Goal: Information Seeking & Learning: Find specific fact

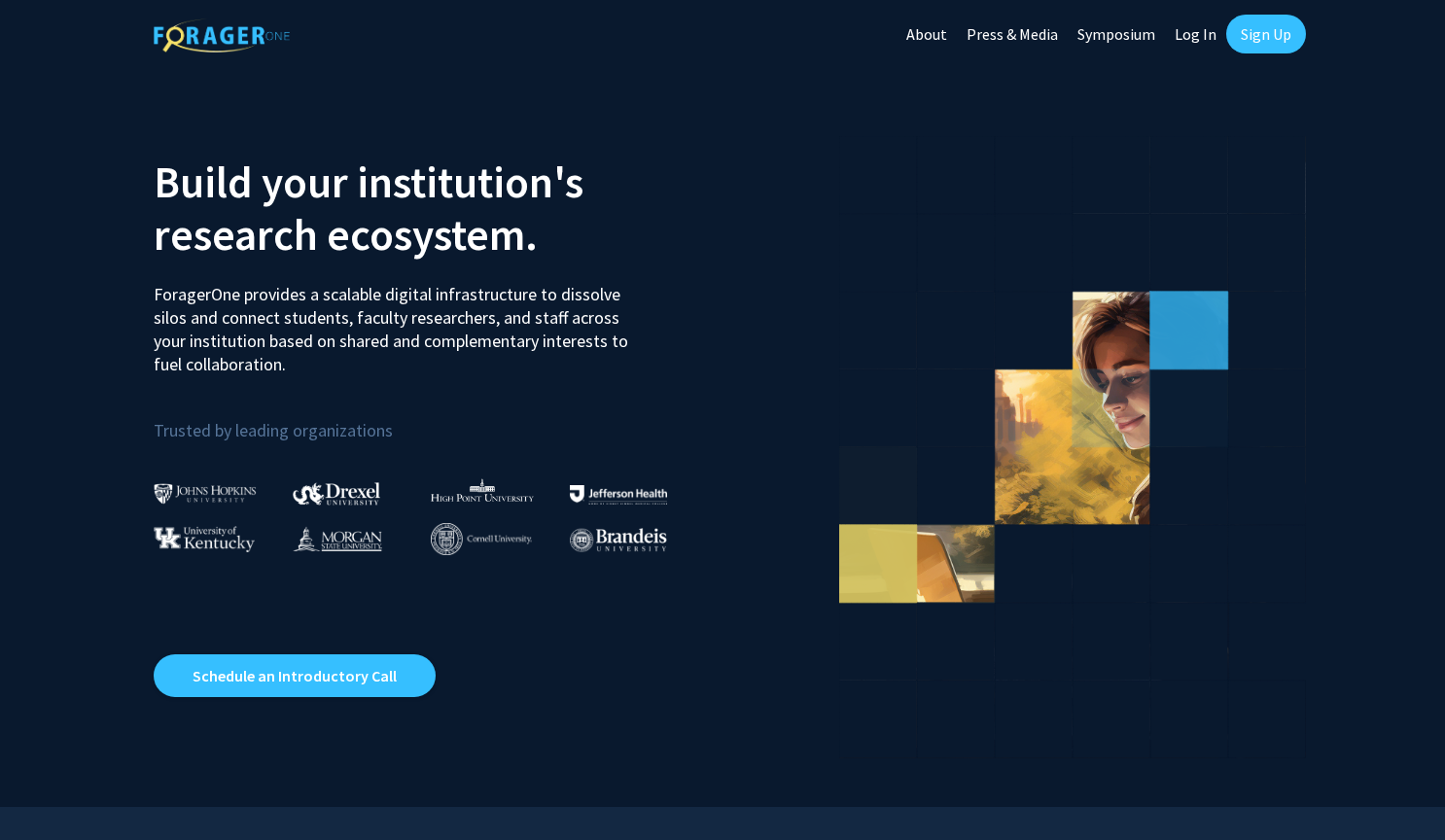
click at [1185, 32] on link "Log In" at bounding box center [1196, 34] width 62 height 69
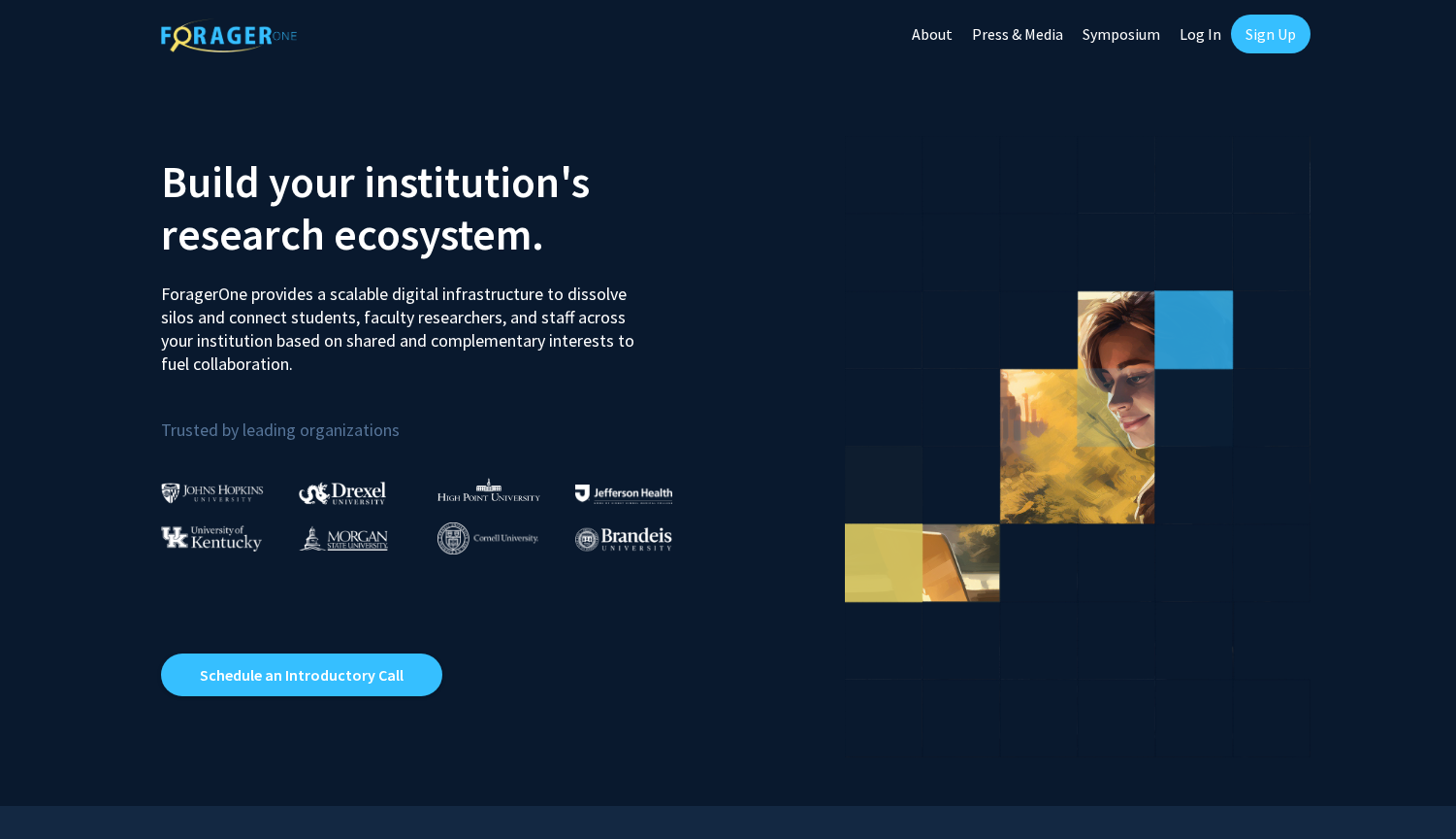
select select
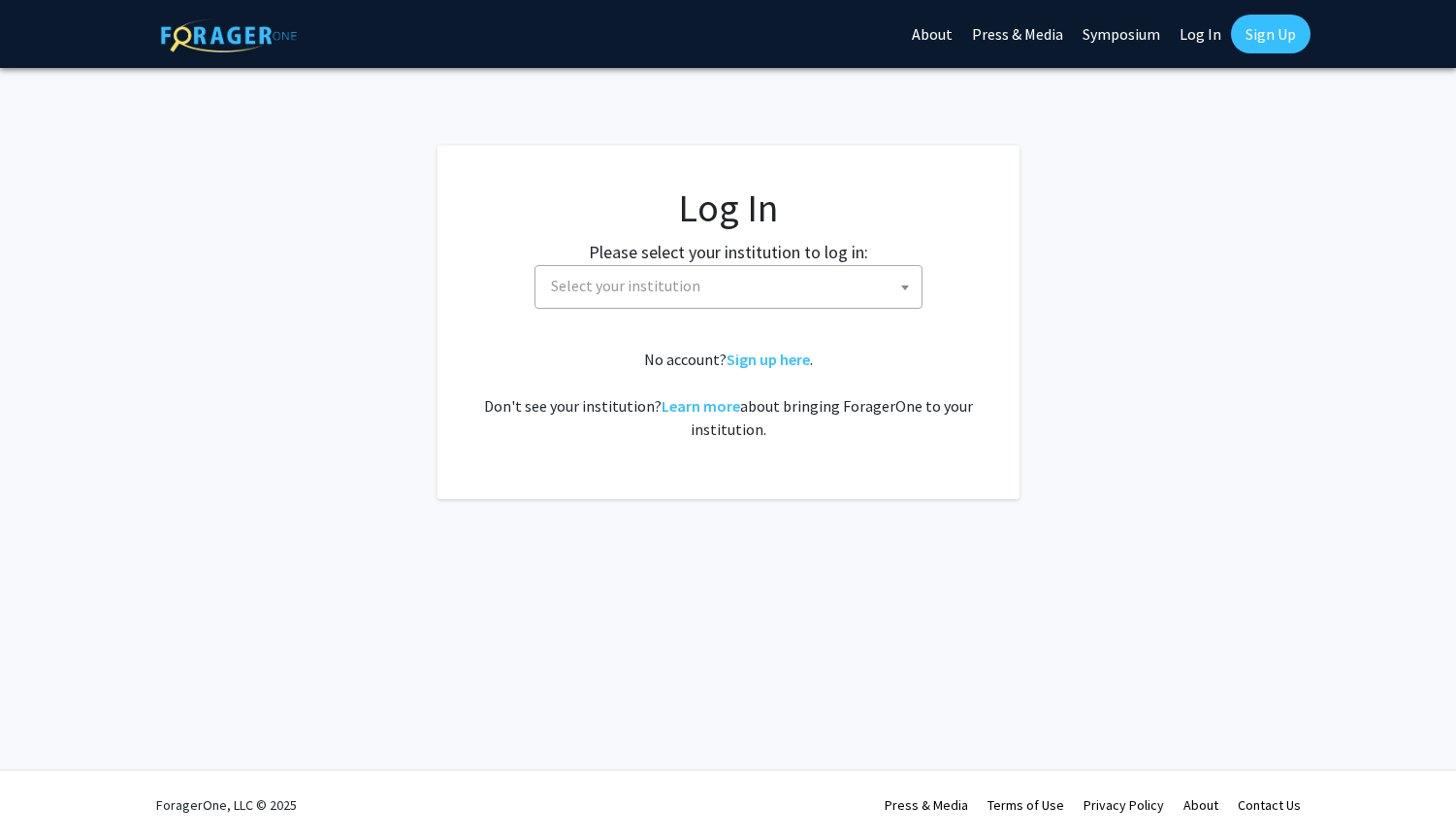
click at [749, 296] on span "Select your institution" at bounding box center [732, 286] width 379 height 40
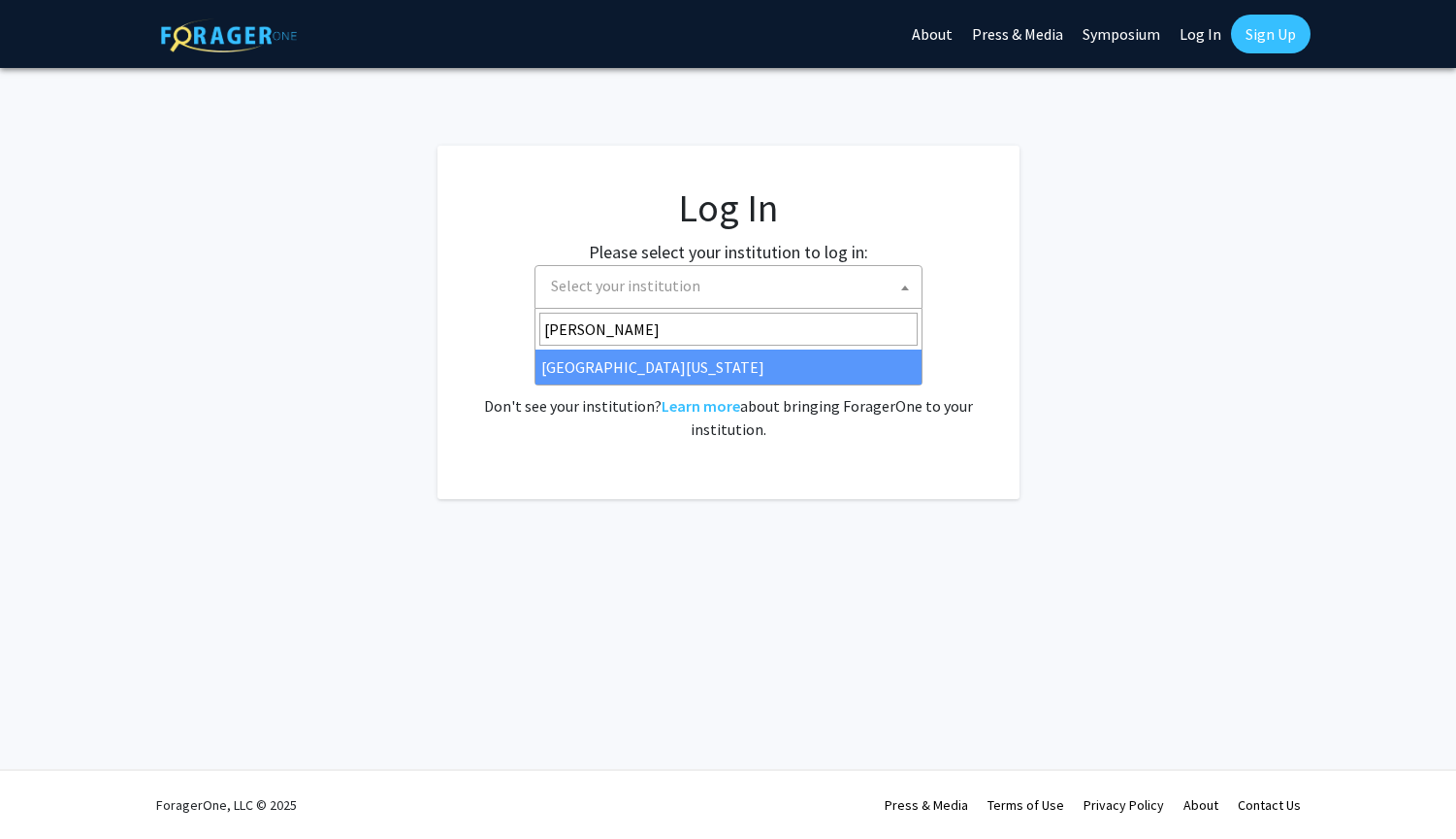
type input "[PERSON_NAME]"
select select "13"
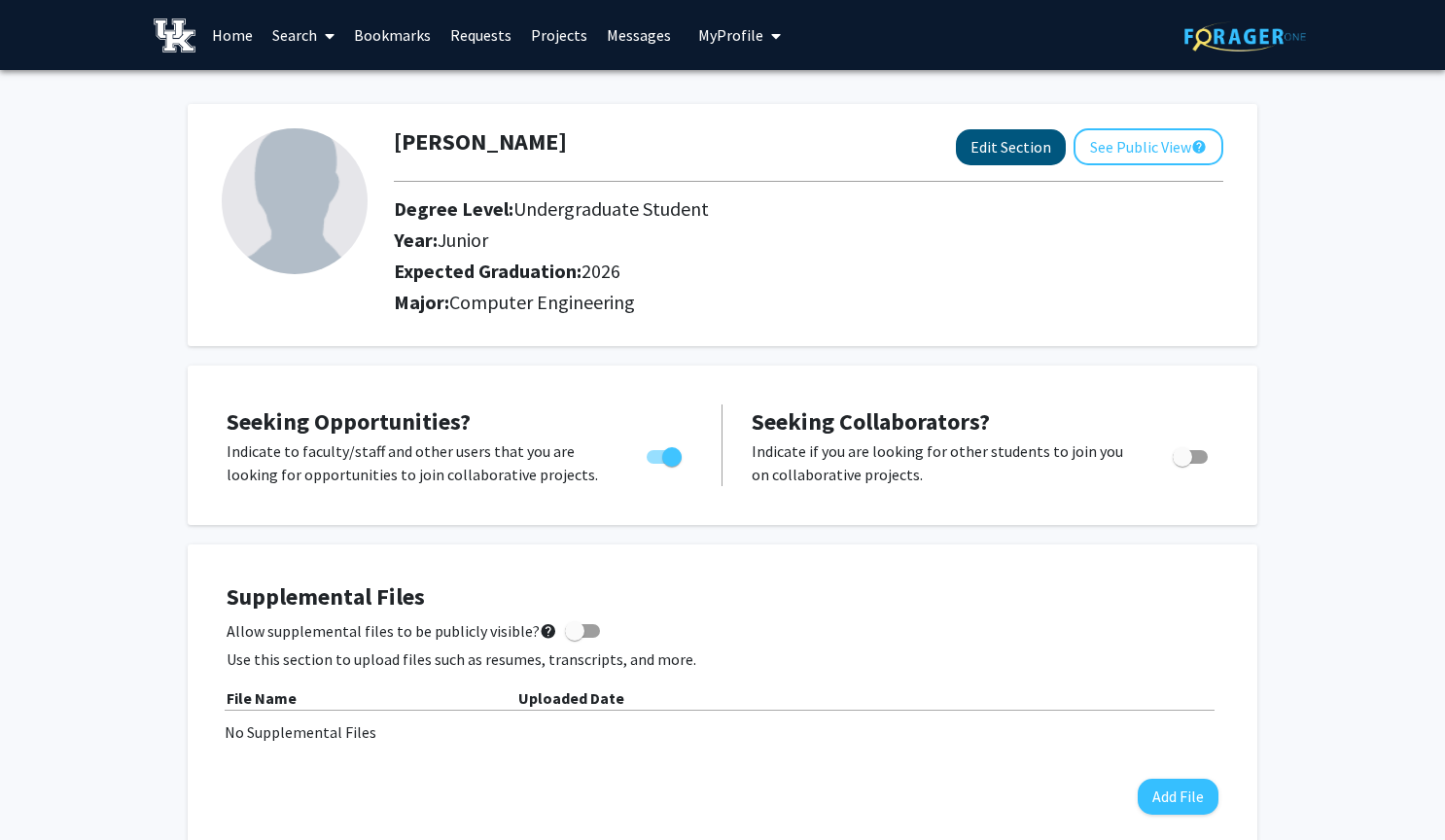
click at [968, 157] on button "Edit Section" at bounding box center [1010, 147] width 110 height 36
select select "junior"
select select "2026"
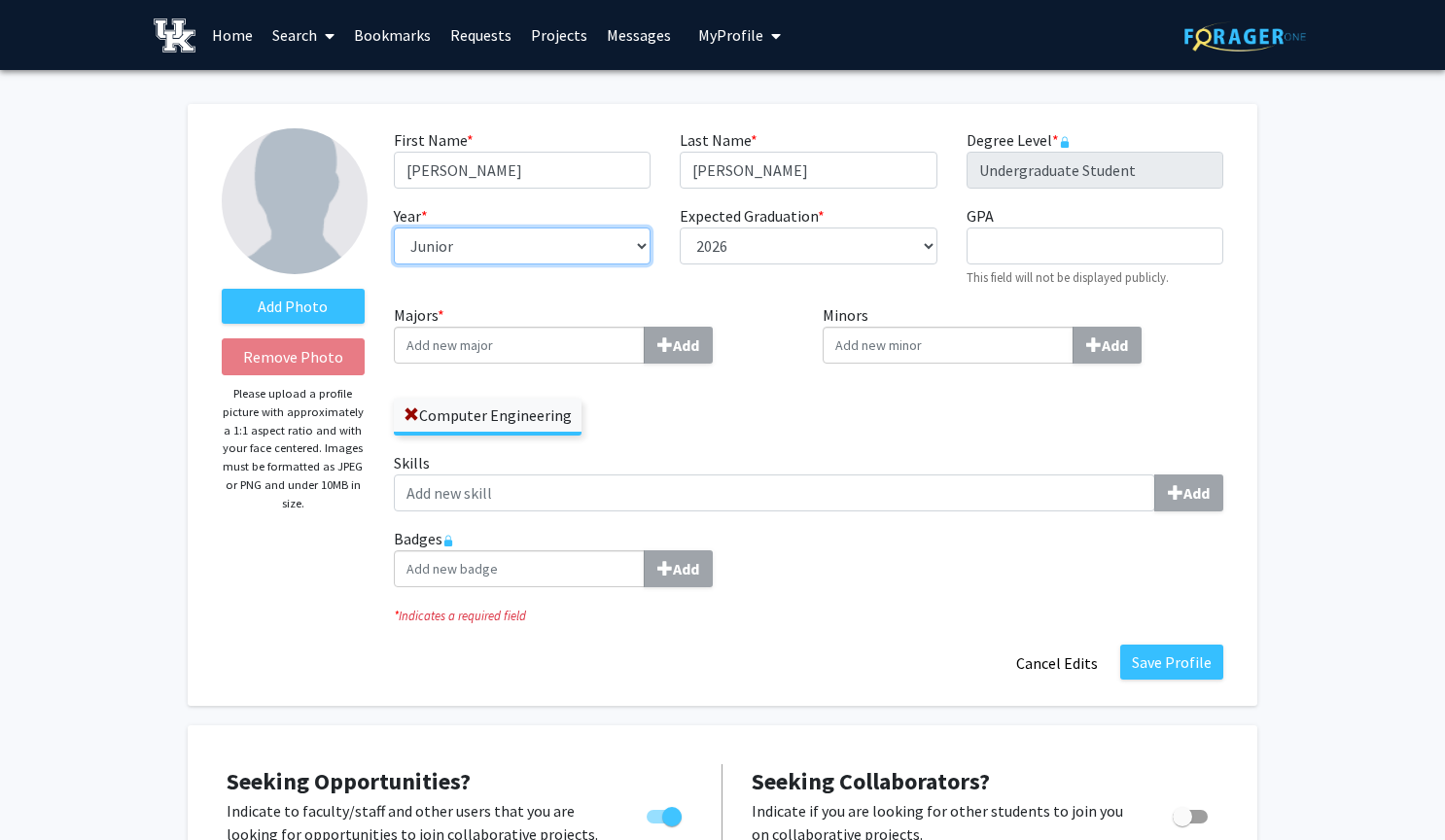
select select "senior"
click at [1136, 246] on input "GPA required" at bounding box center [1094, 245] width 256 height 37
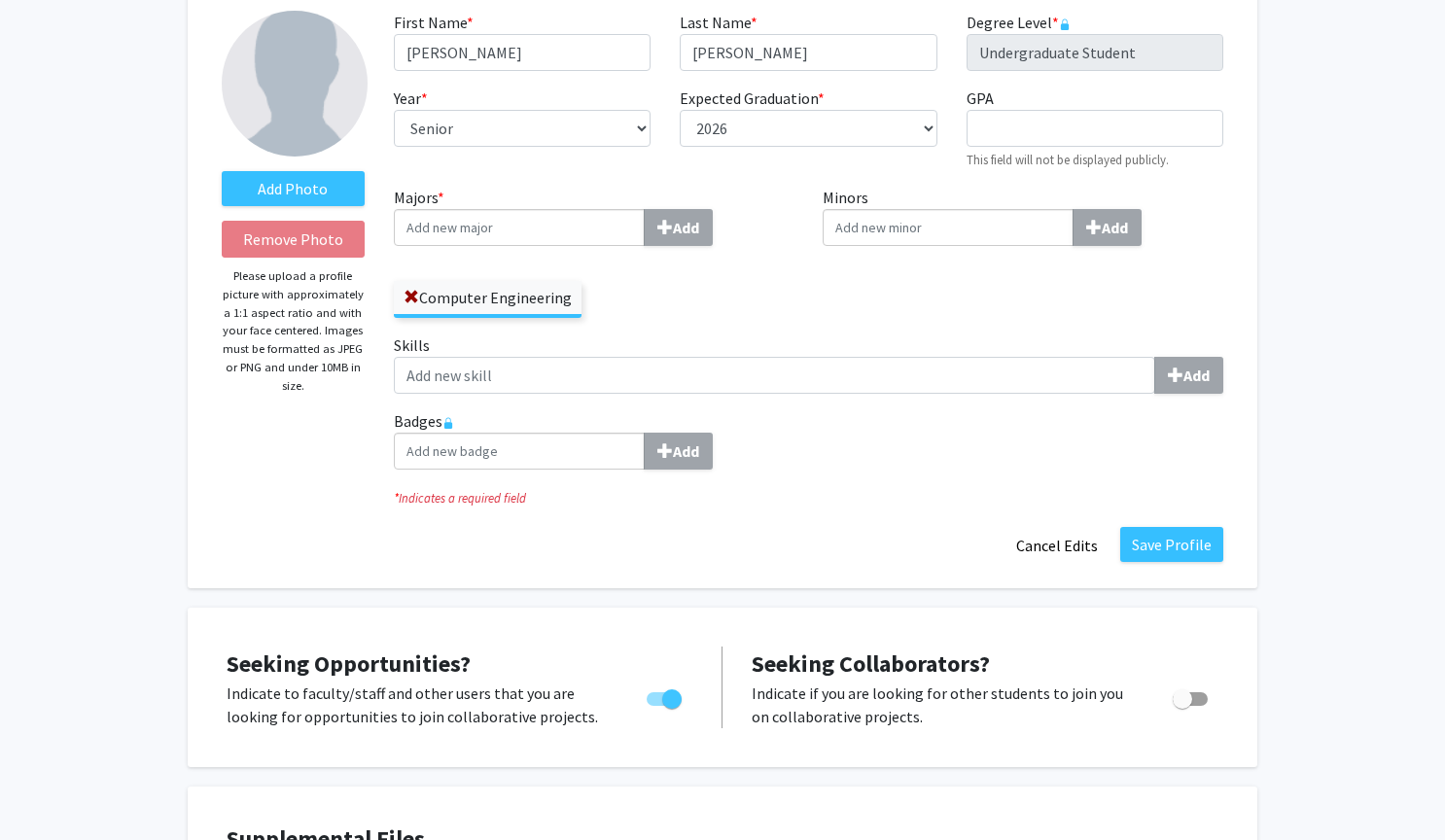
scroll to position [272, 0]
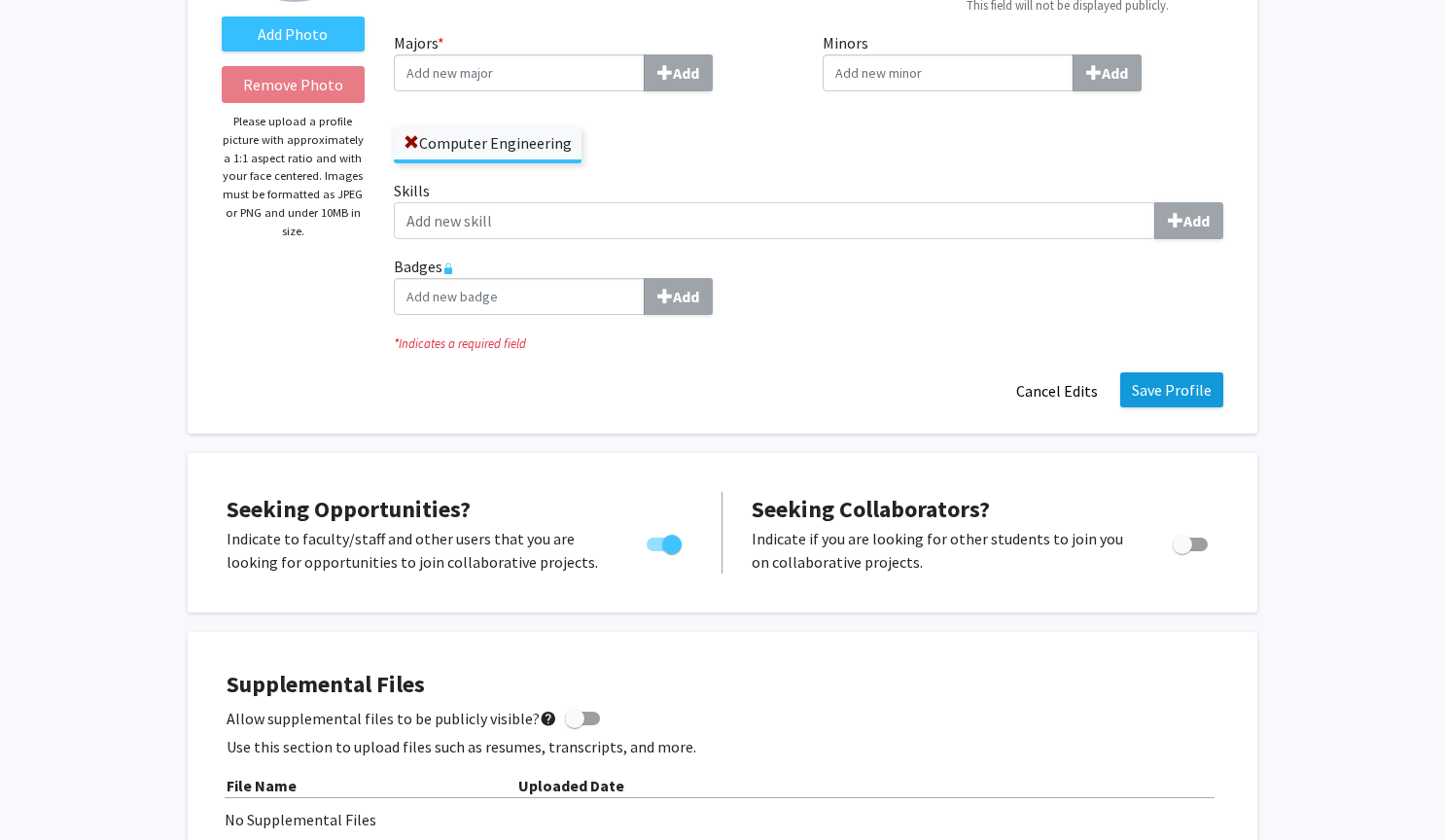
click at [1165, 398] on button "Save Profile" at bounding box center [1172, 389] width 103 height 35
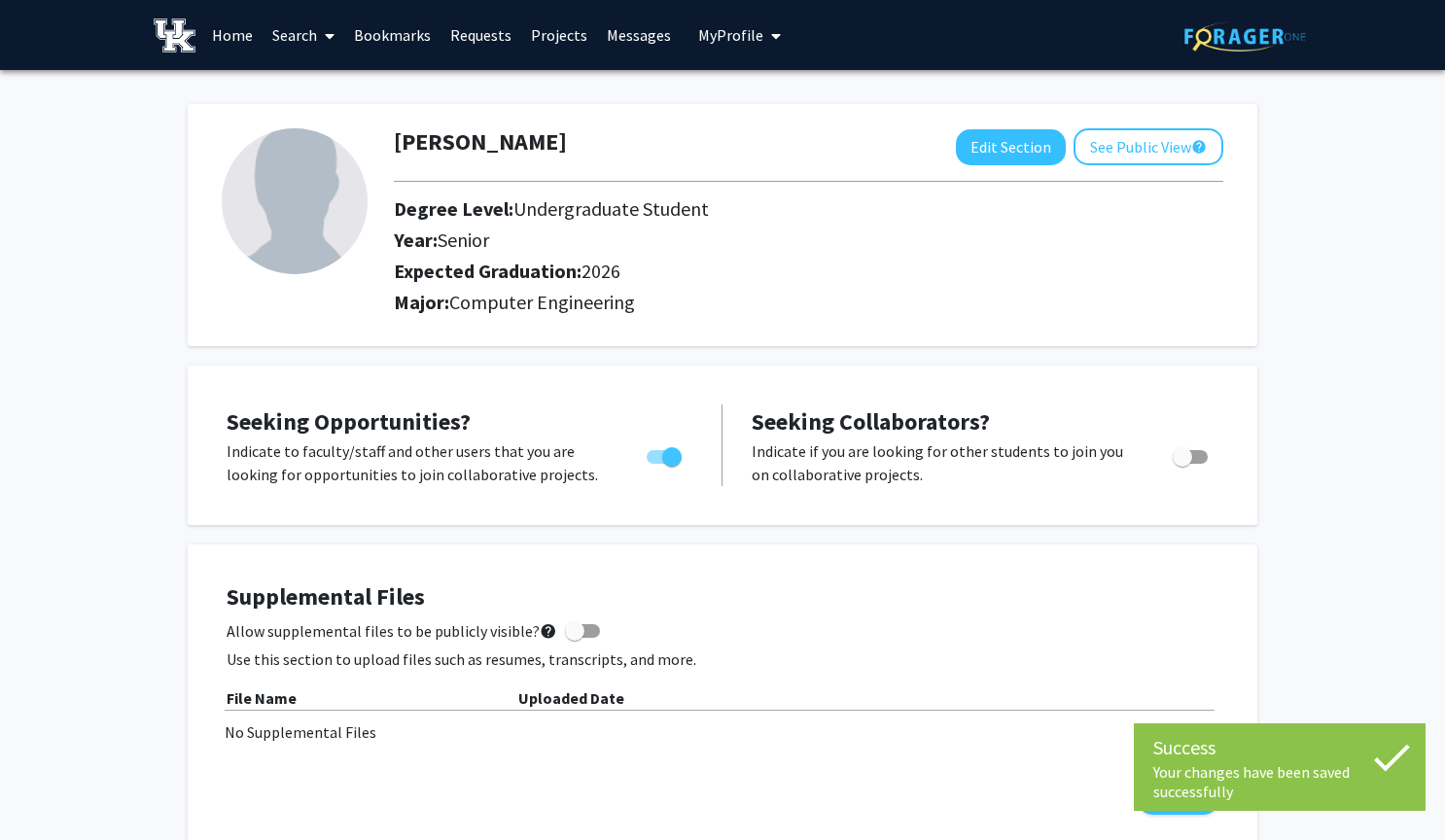
scroll to position [0, 0]
click at [308, 39] on link "Search" at bounding box center [303, 35] width 81 height 69
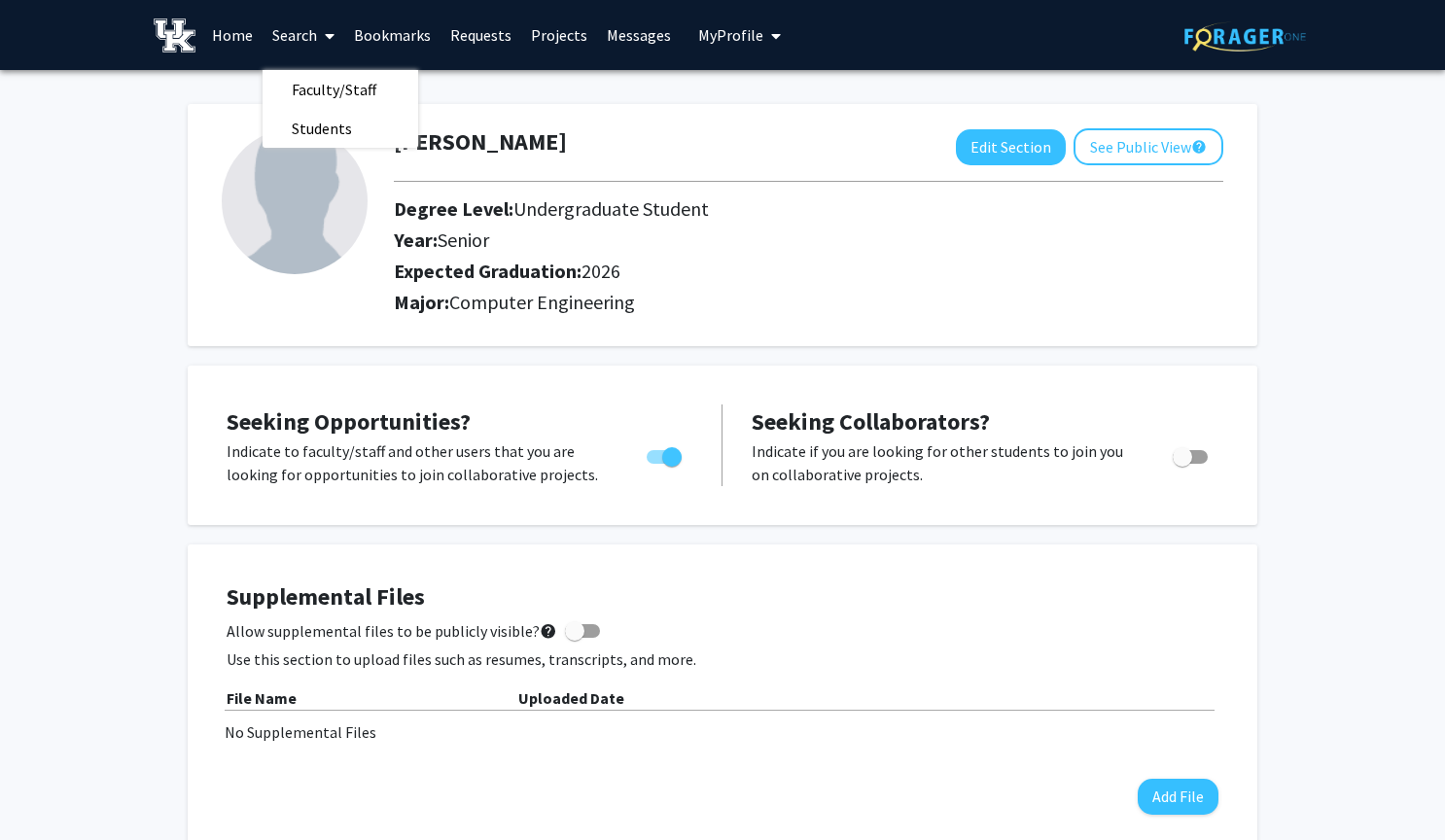
click at [501, 58] on link "Requests" at bounding box center [480, 35] width 80 height 69
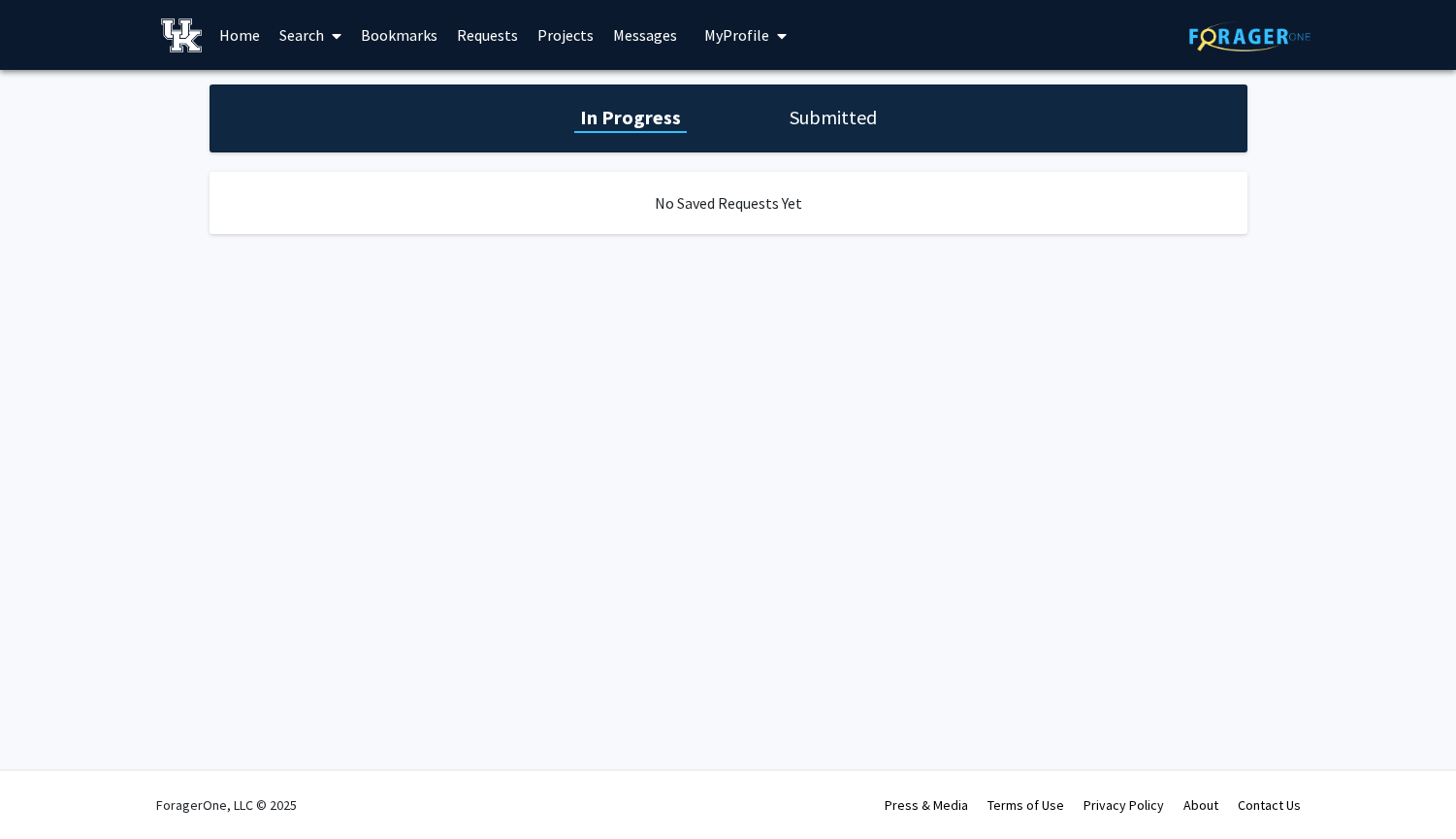
click at [337, 40] on icon at bounding box center [337, 36] width 10 height 16
click at [337, 71] on span "Faculty/Staff" at bounding box center [341, 88] width 143 height 39
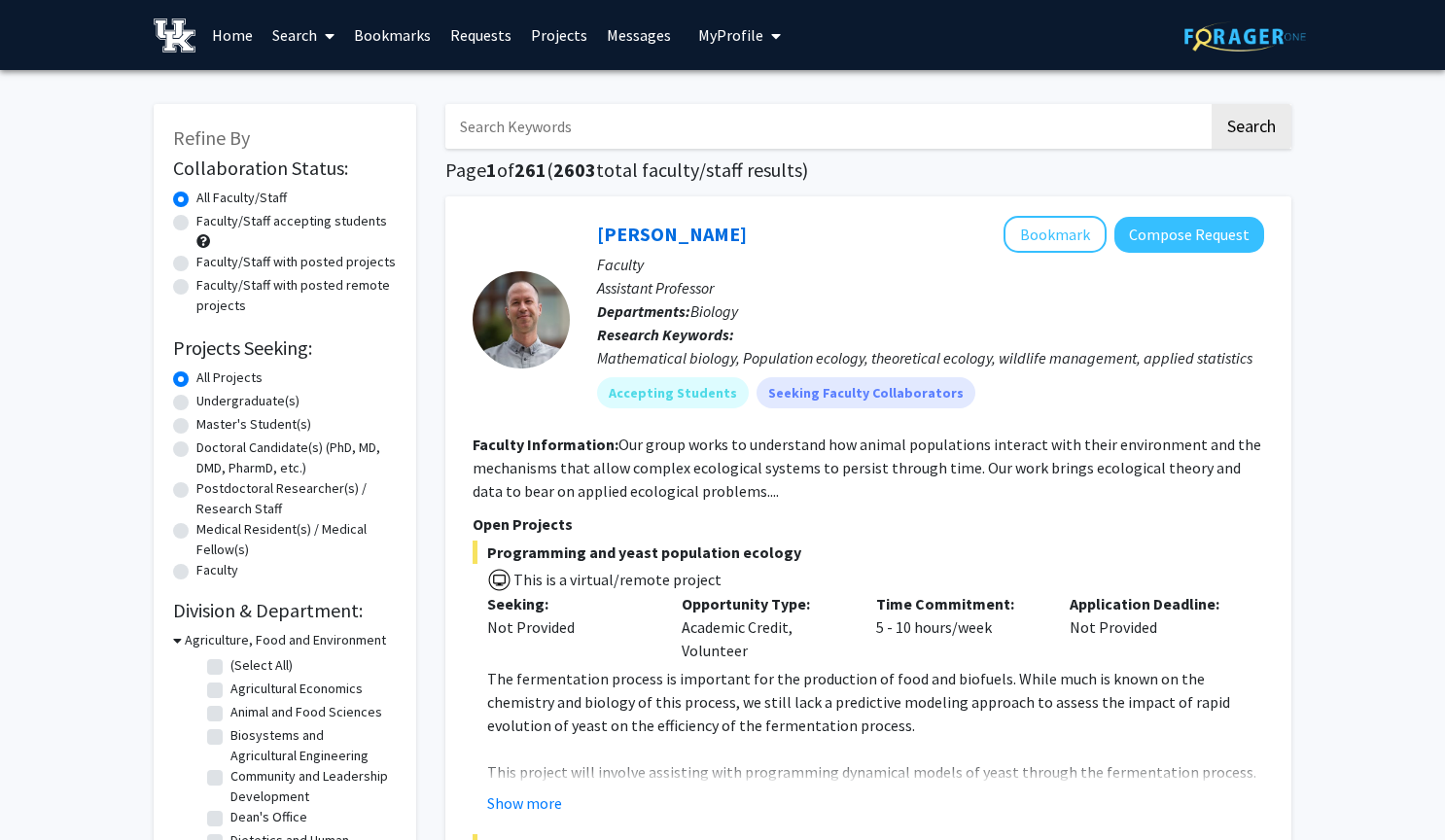
click at [551, 131] on input "Search Keywords" at bounding box center [826, 126] width 763 height 45
click at [1250, 129] on button "Search" at bounding box center [1251, 126] width 79 height 45
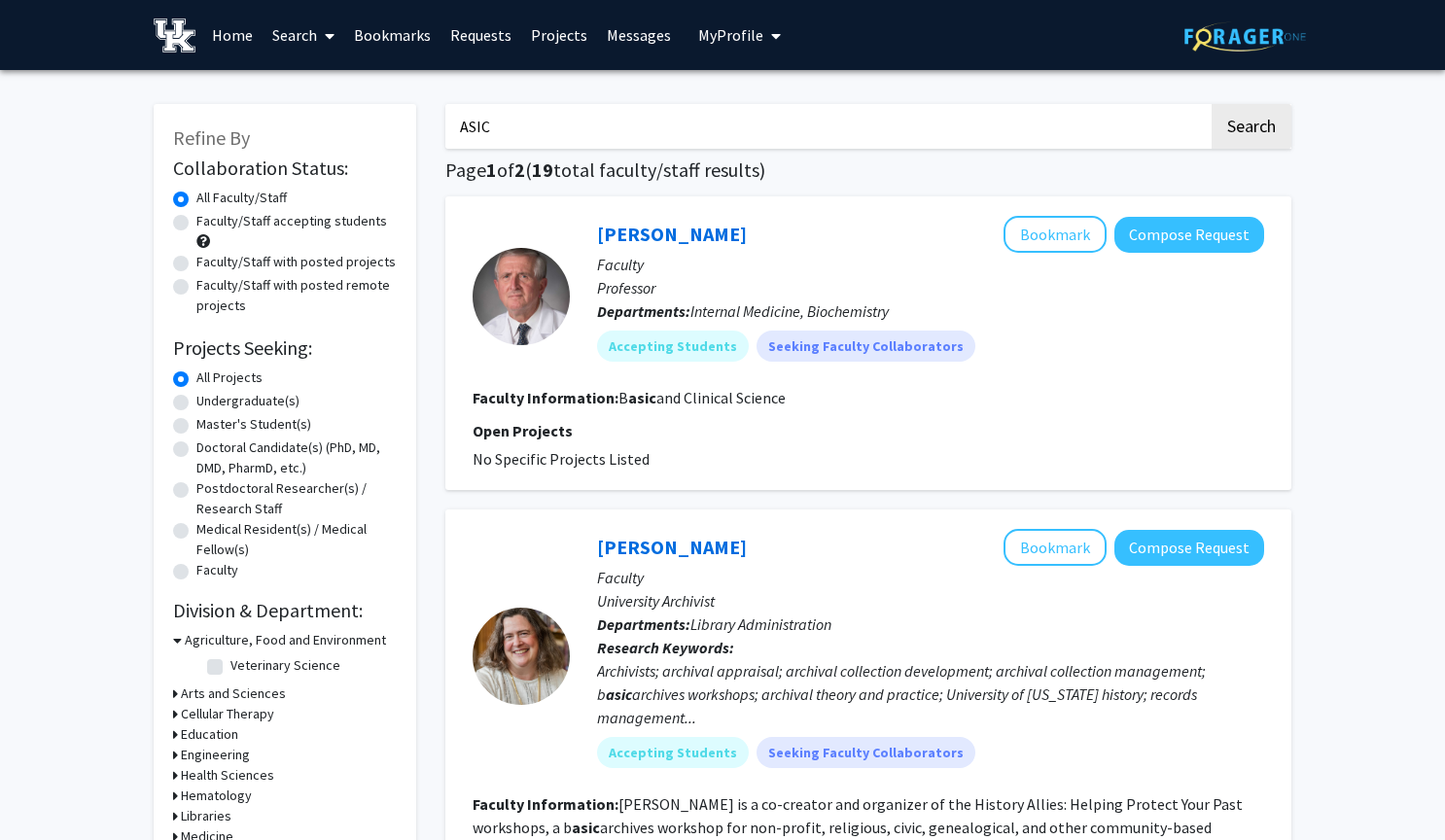
click at [766, 130] on input "ASIC" at bounding box center [826, 126] width 763 height 45
type input "ASIC design"
click at [1250, 129] on button "Search" at bounding box center [1251, 126] width 79 height 45
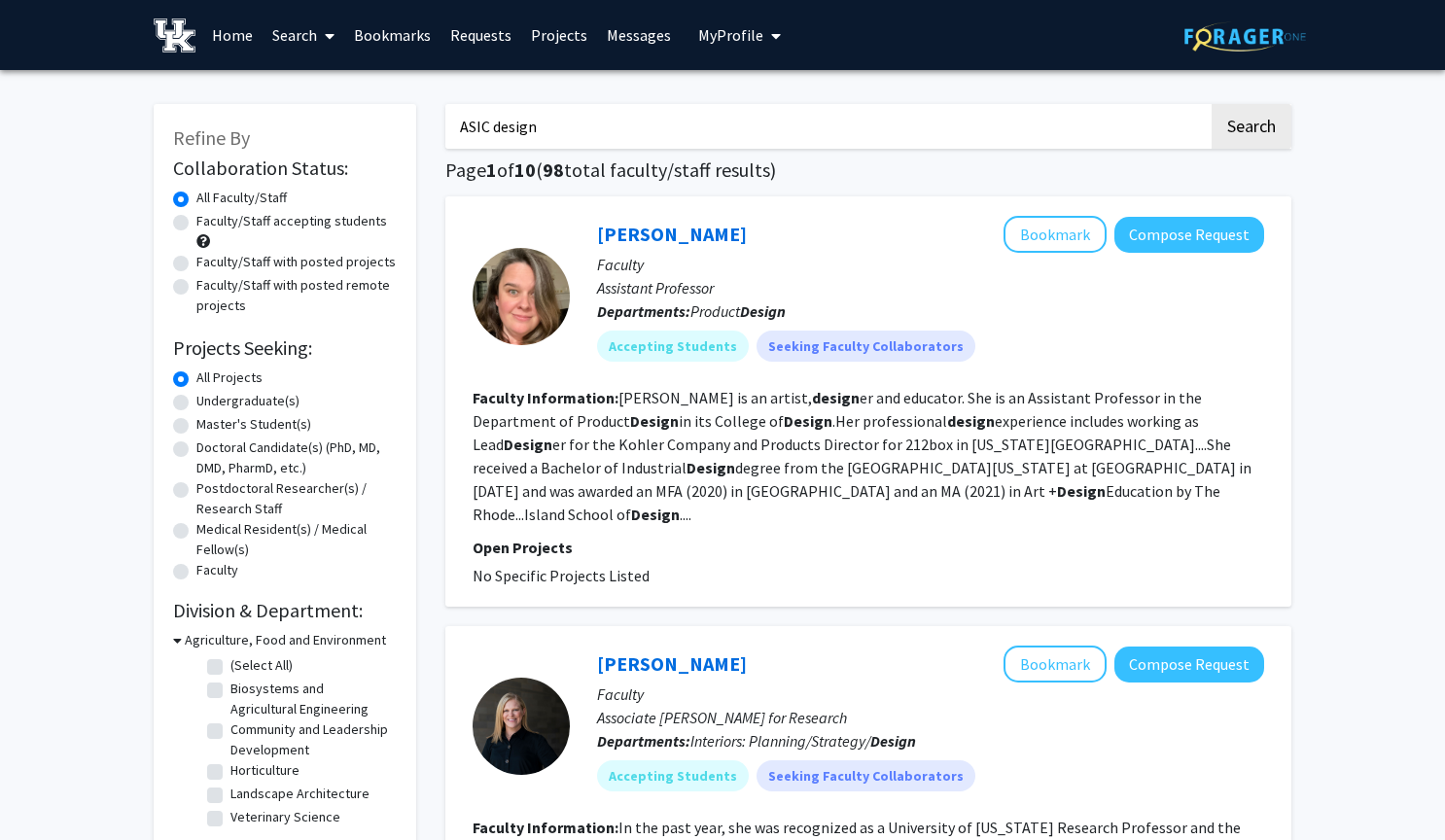
click at [216, 406] on label "Undergraduate(s)" at bounding box center [248, 401] width 103 height 21
click at [209, 403] on input "Undergraduate(s)" at bounding box center [203, 397] width 13 height 13
radio input "true"
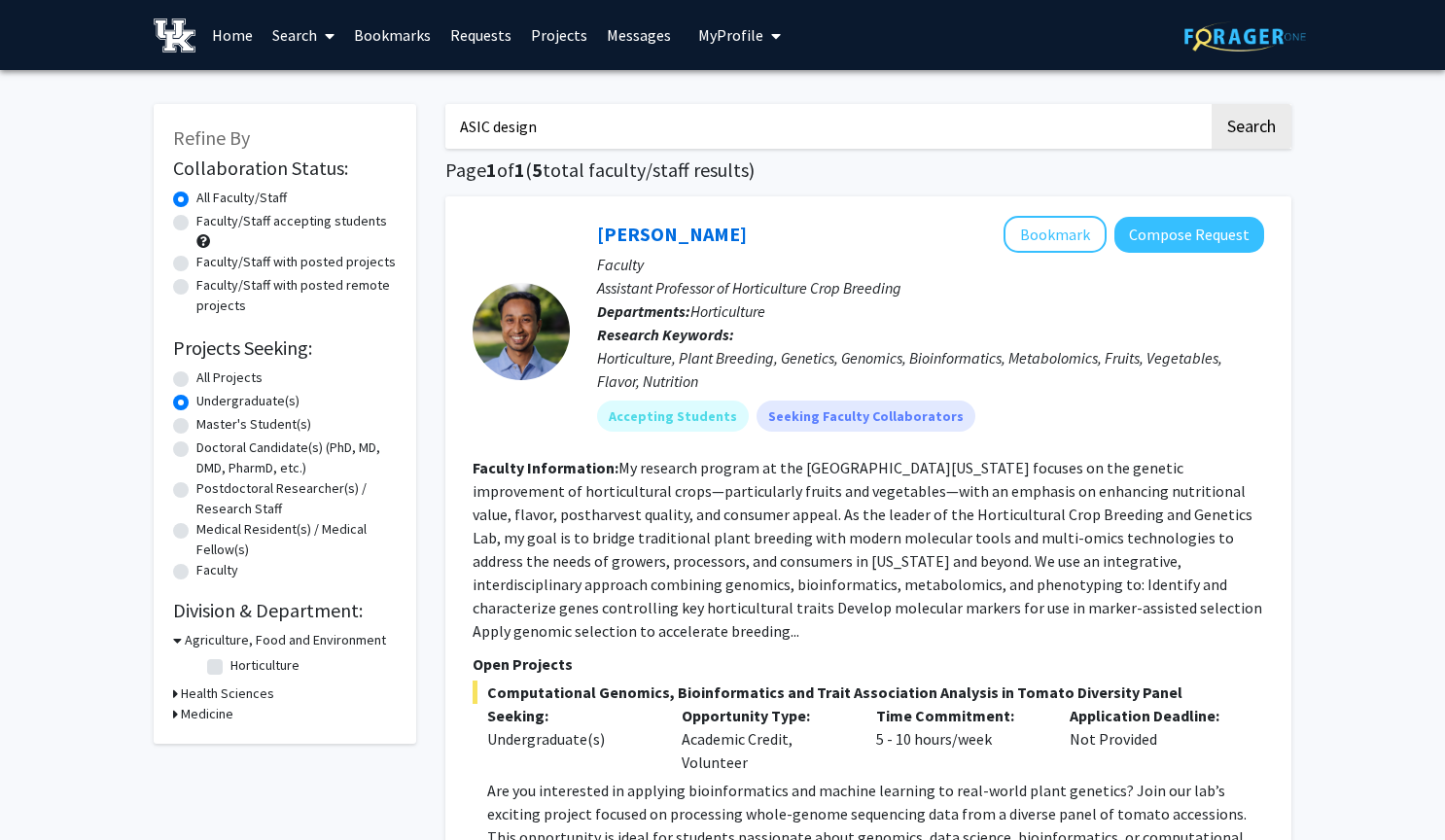
click at [211, 696] on h3 "Health Sciences" at bounding box center [227, 693] width 93 height 21
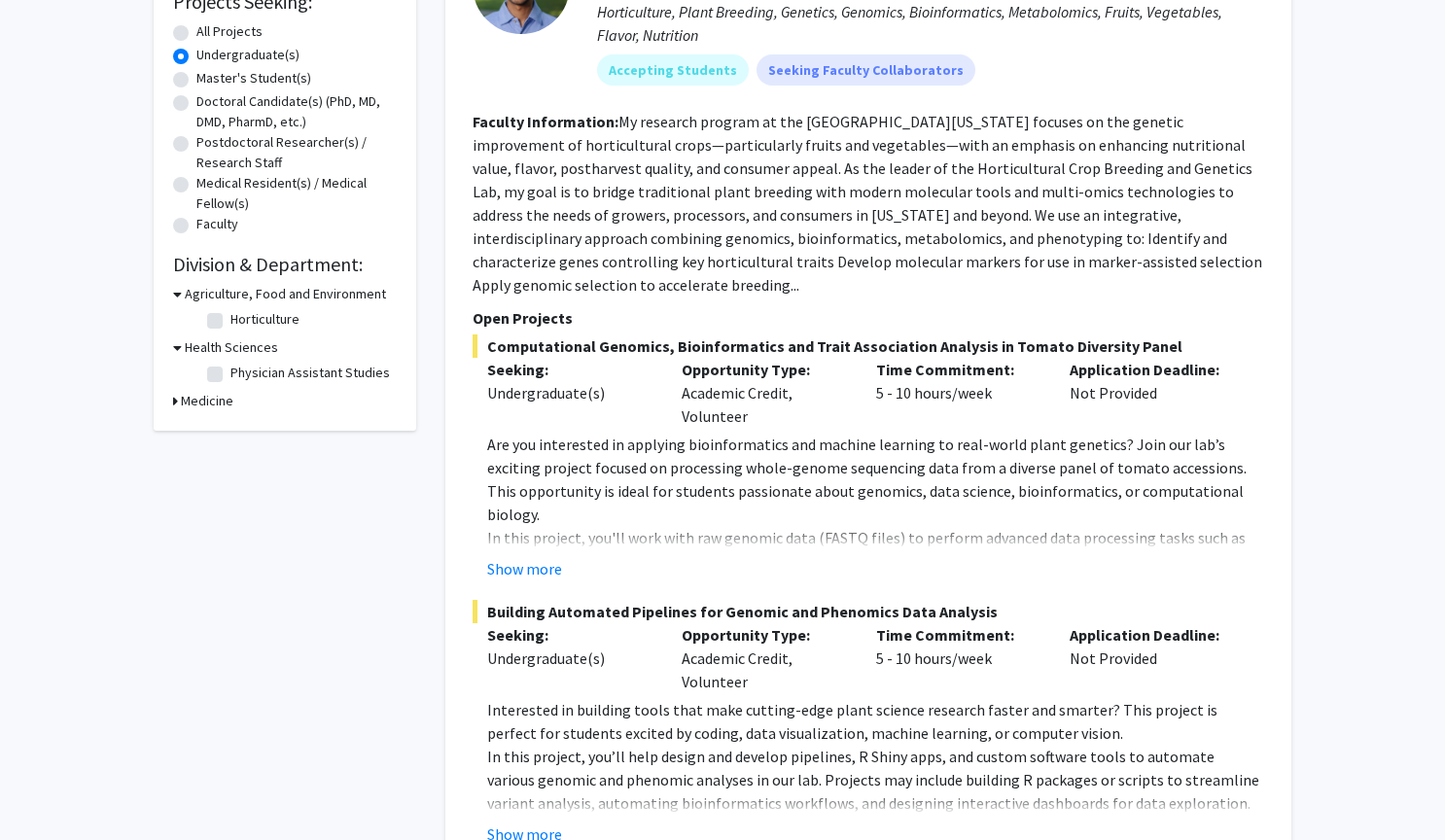
scroll to position [420, 0]
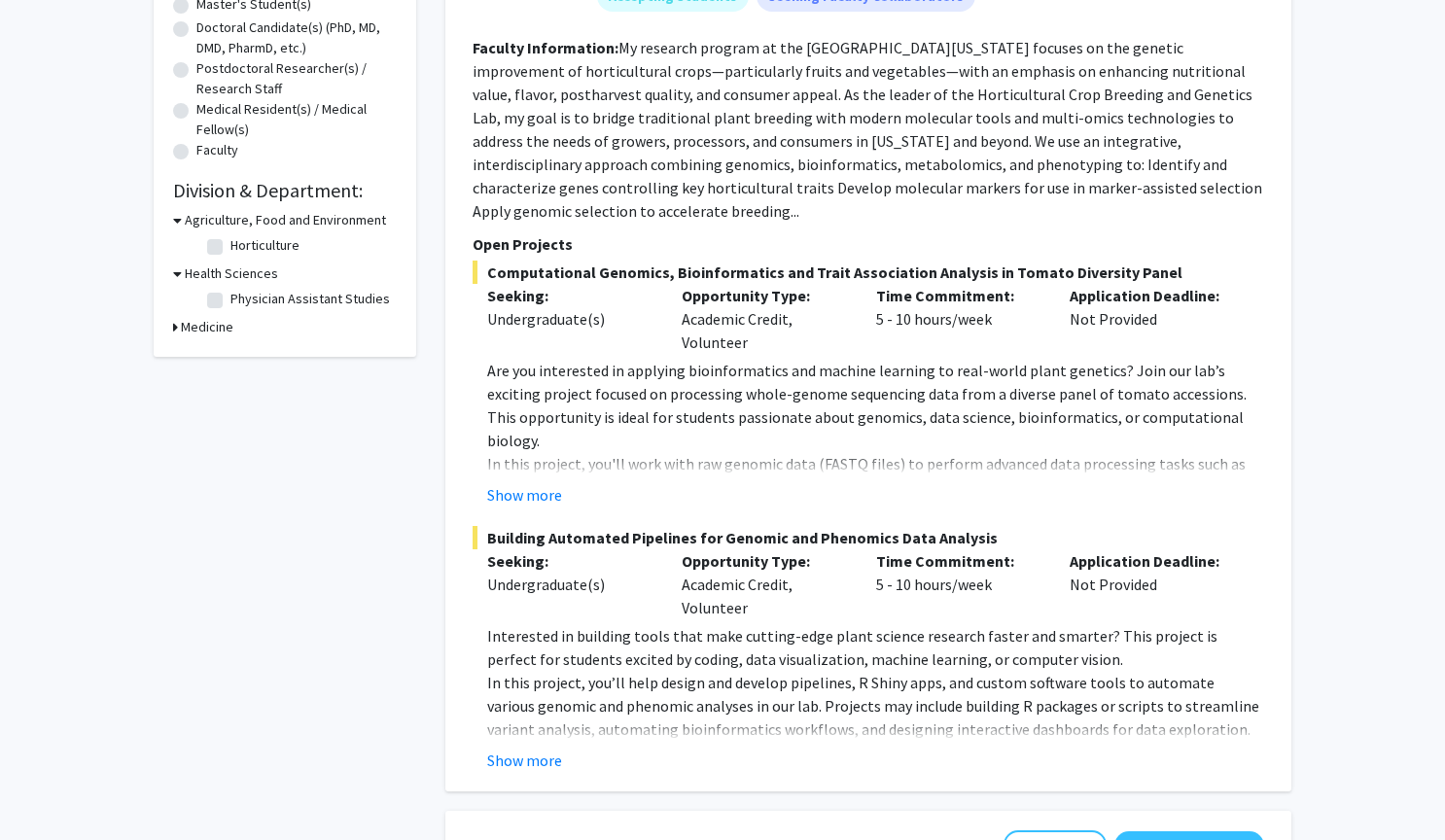
click at [195, 329] on h3 "Medicine" at bounding box center [207, 327] width 53 height 21
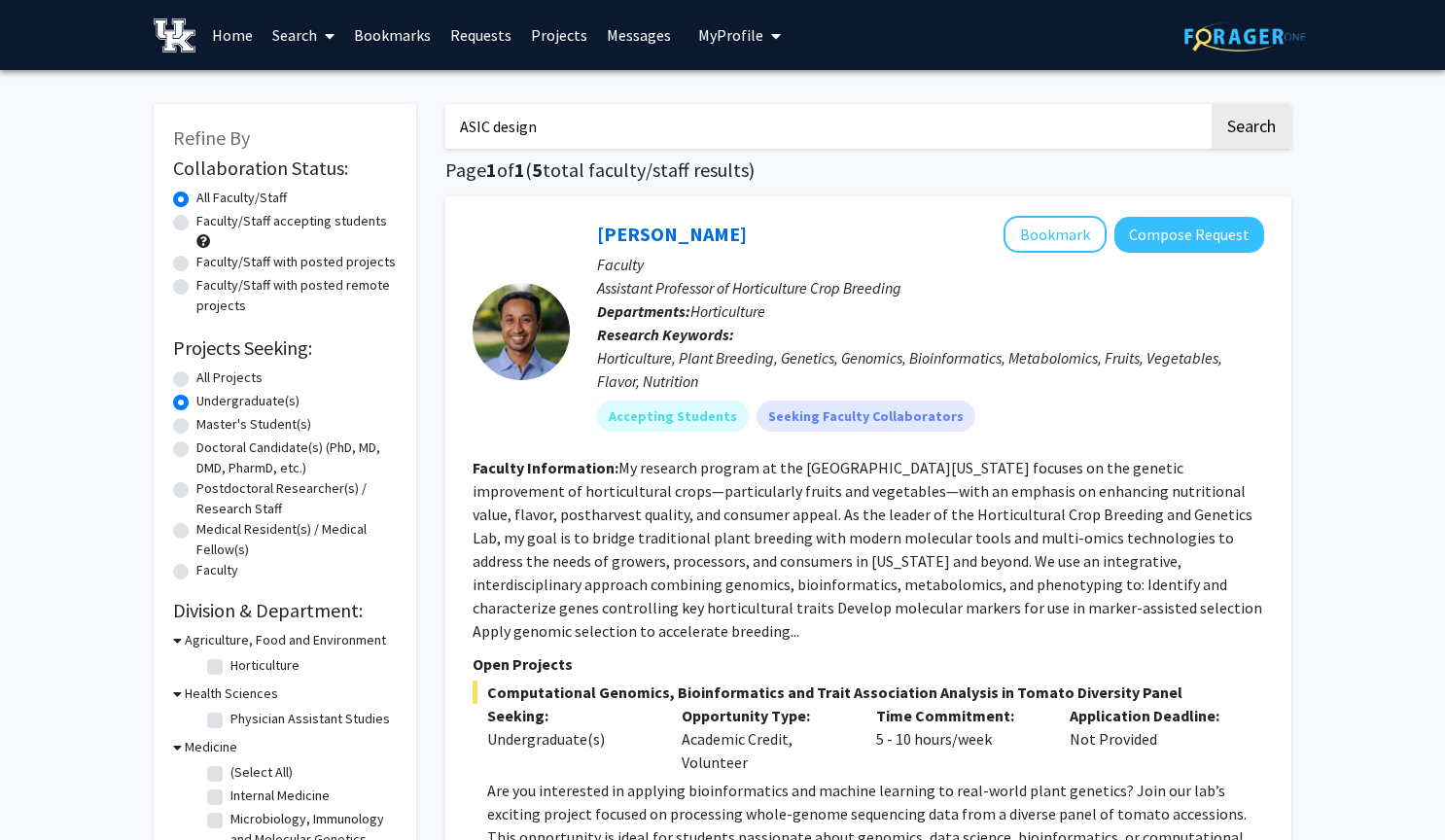
scroll to position [0, 0]
drag, startPoint x: 642, startPoint y: 138, endPoint x: 433, endPoint y: 131, distance: 209.1
type input "engineering"
click at [1250, 129] on button "Search" at bounding box center [1251, 126] width 79 height 45
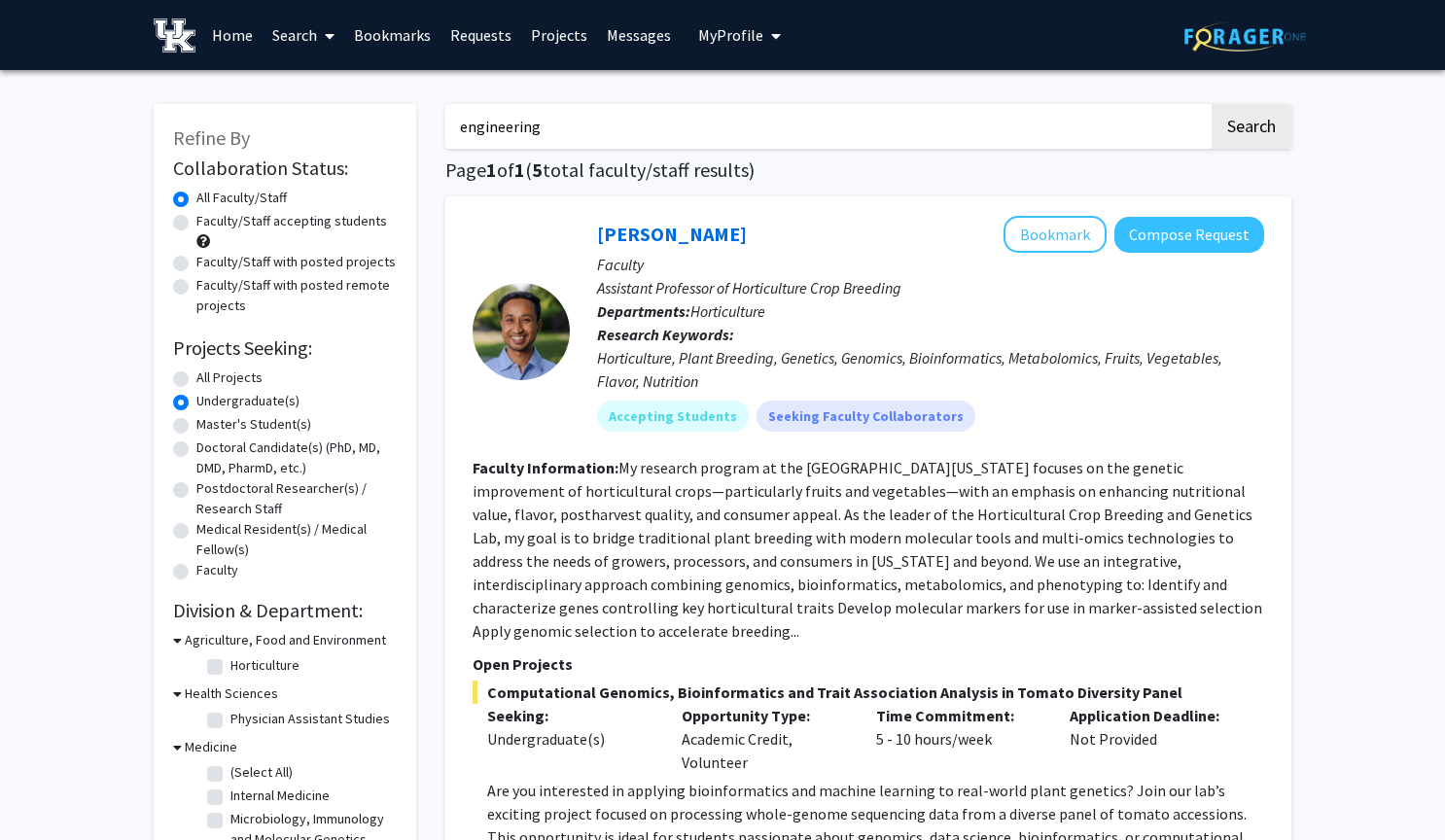
radio input "true"
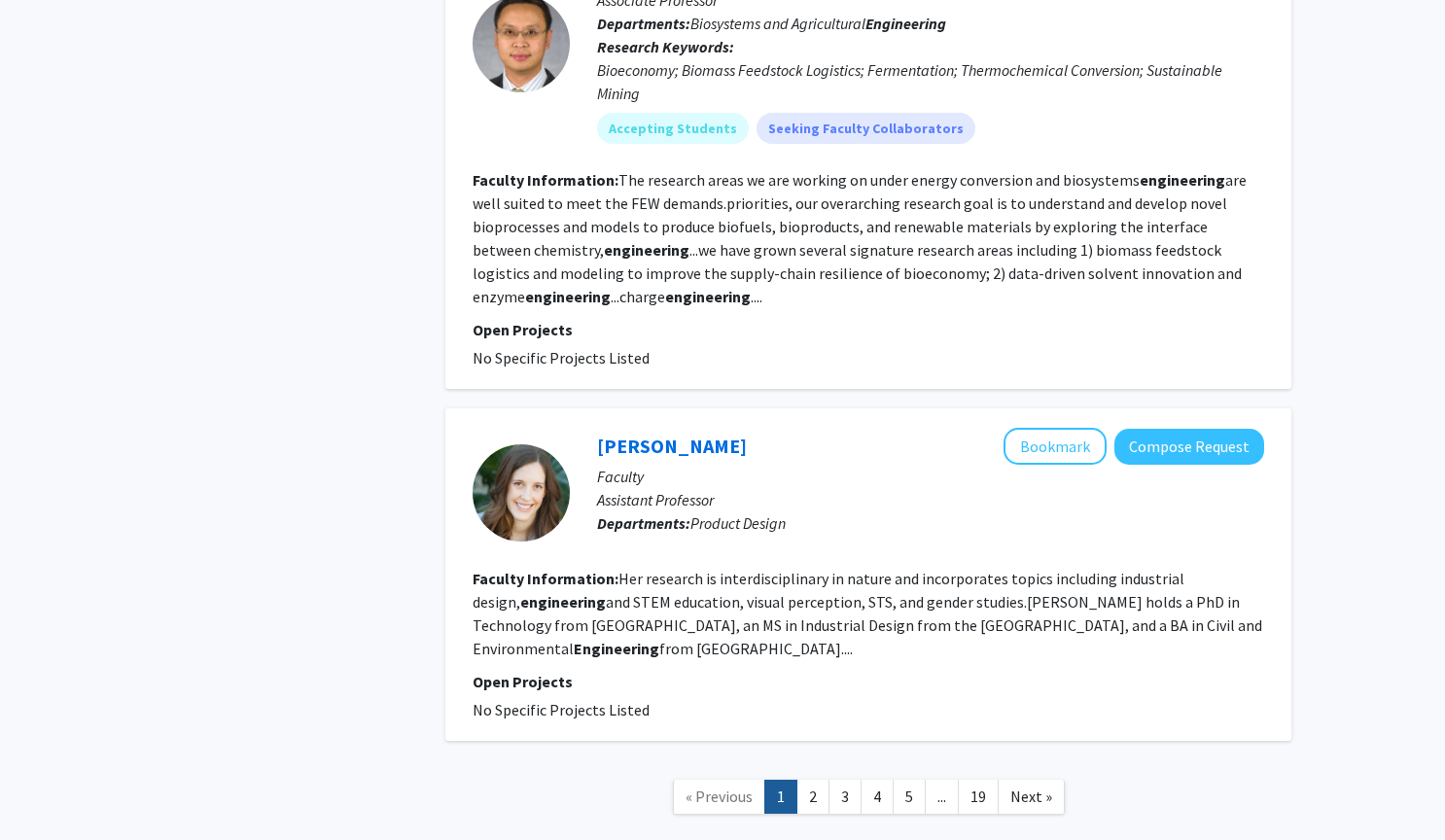
scroll to position [4392, 0]
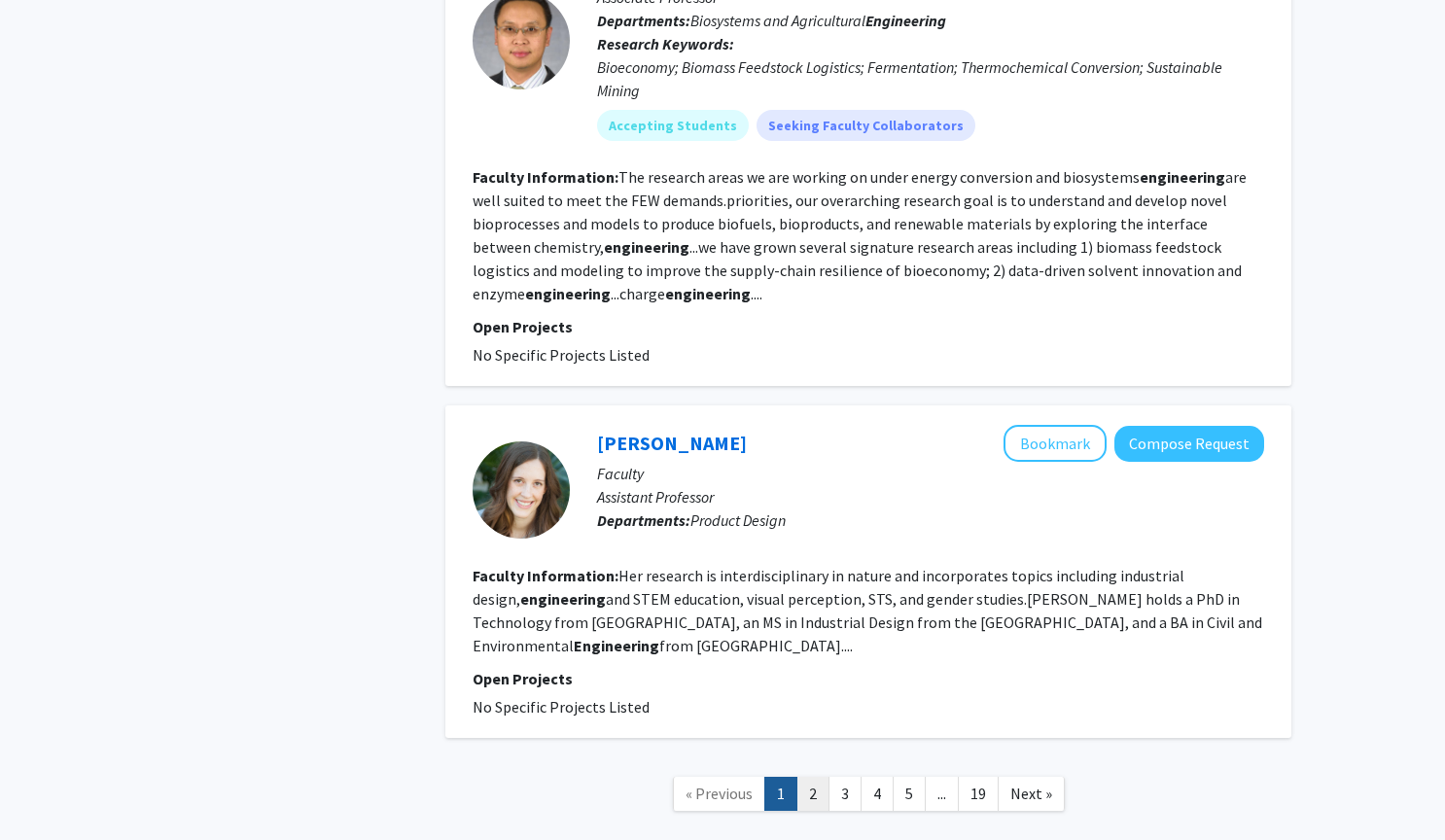
click at [817, 776] on link "2" at bounding box center [812, 793] width 33 height 34
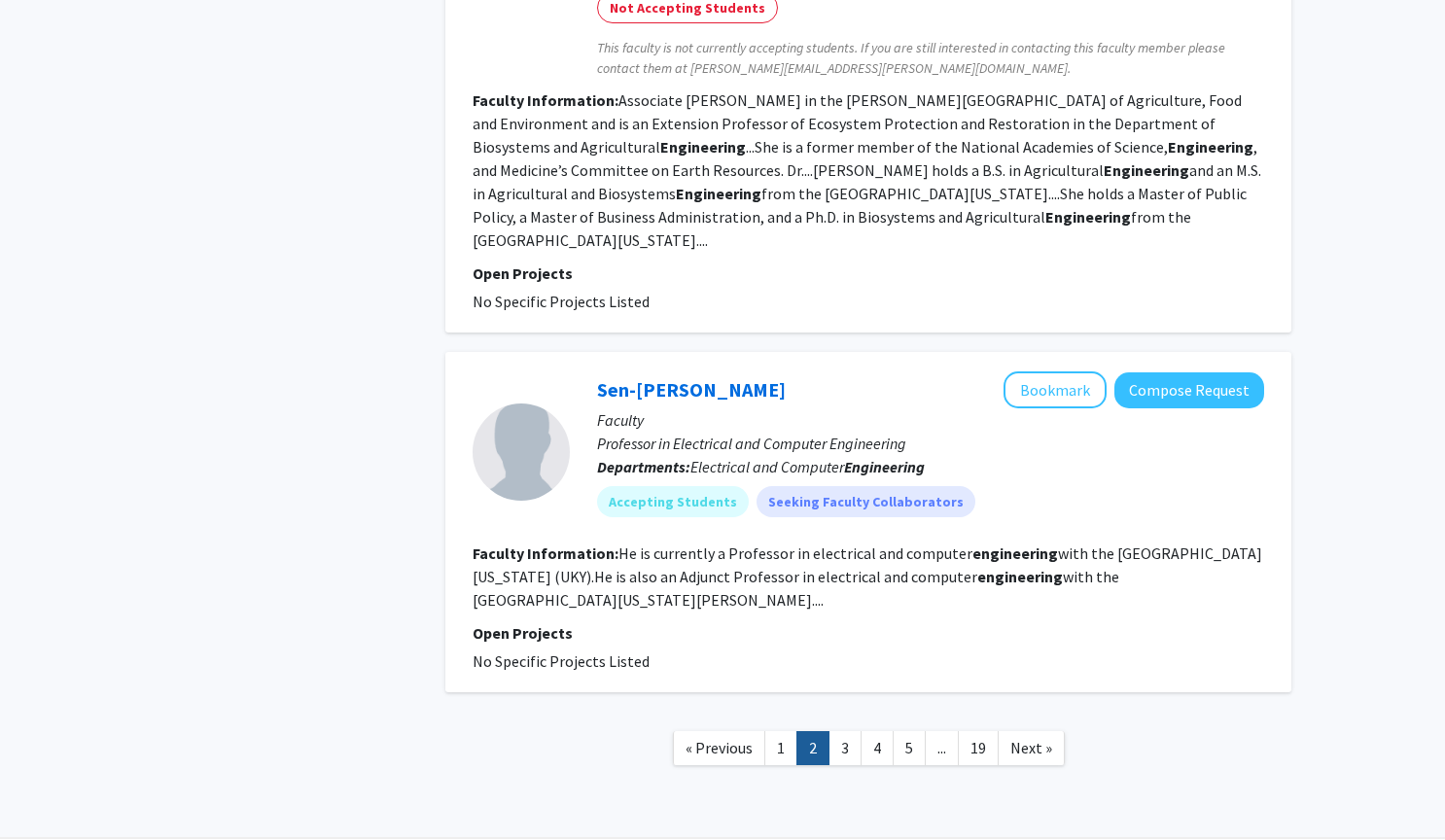
scroll to position [3137, 0]
click at [842, 732] on link "3" at bounding box center [844, 749] width 33 height 34
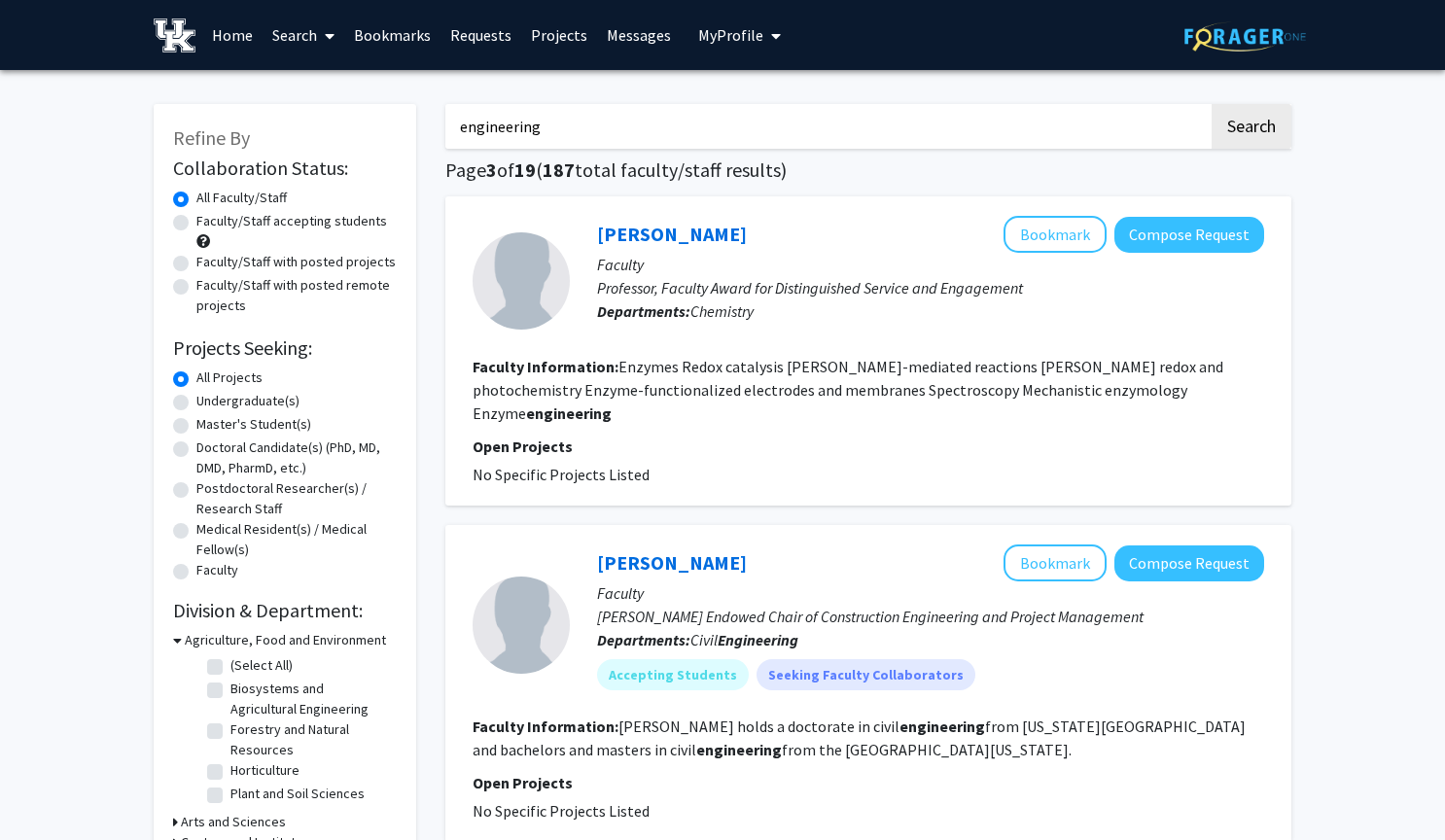
drag, startPoint x: 573, startPoint y: 129, endPoint x: 464, endPoint y: 120, distance: 109.4
click at [464, 120] on input "engineering" at bounding box center [826, 126] width 763 height 45
type input "e"
click at [1250, 129] on button "Search" at bounding box center [1251, 126] width 79 height 45
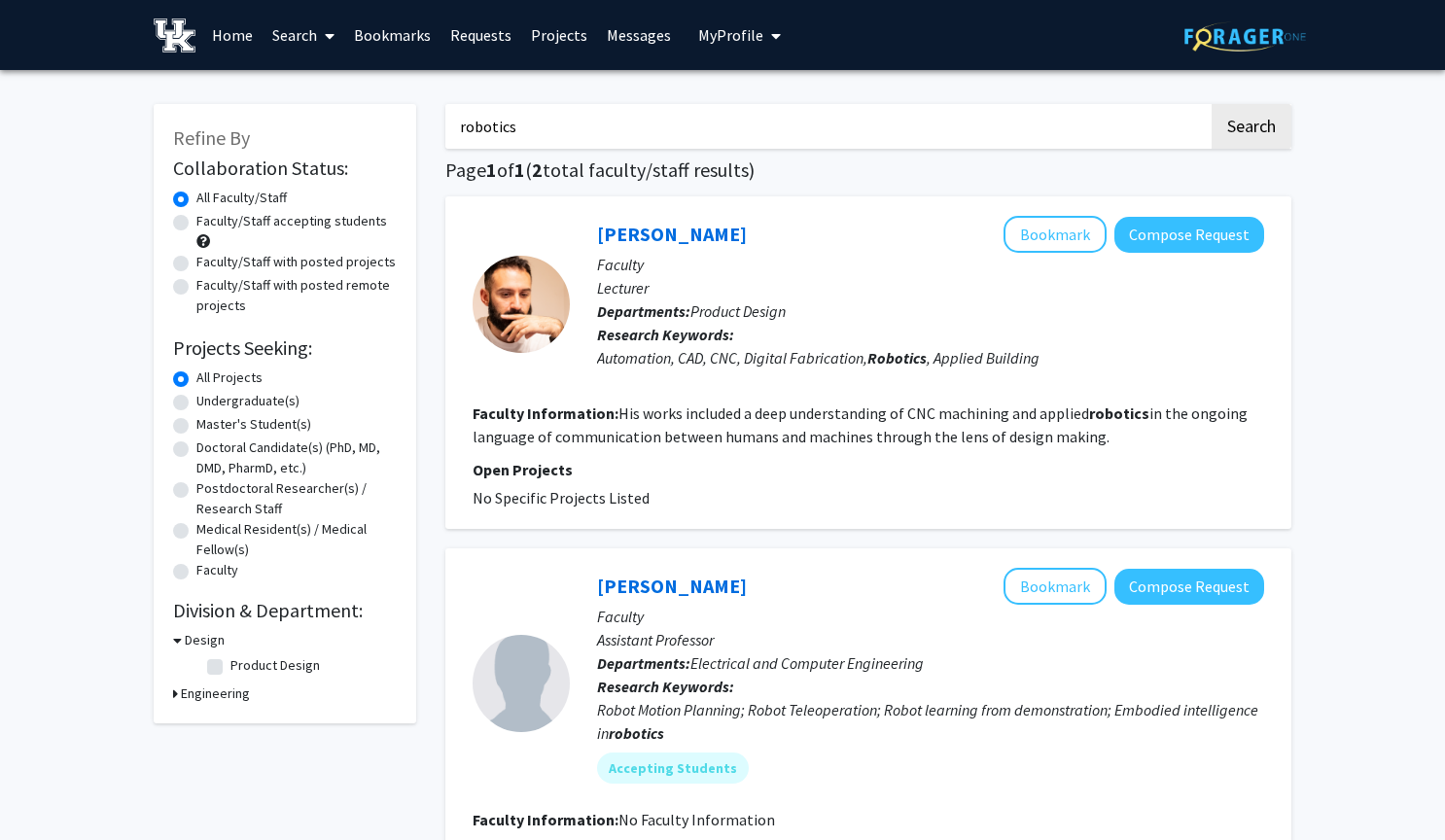
scroll to position [-1, 0]
click at [639, 119] on input "robotics" at bounding box center [826, 126] width 763 height 45
click at [603, 132] on input "robotics" at bounding box center [826, 126] width 763 height 45
type input "robot"
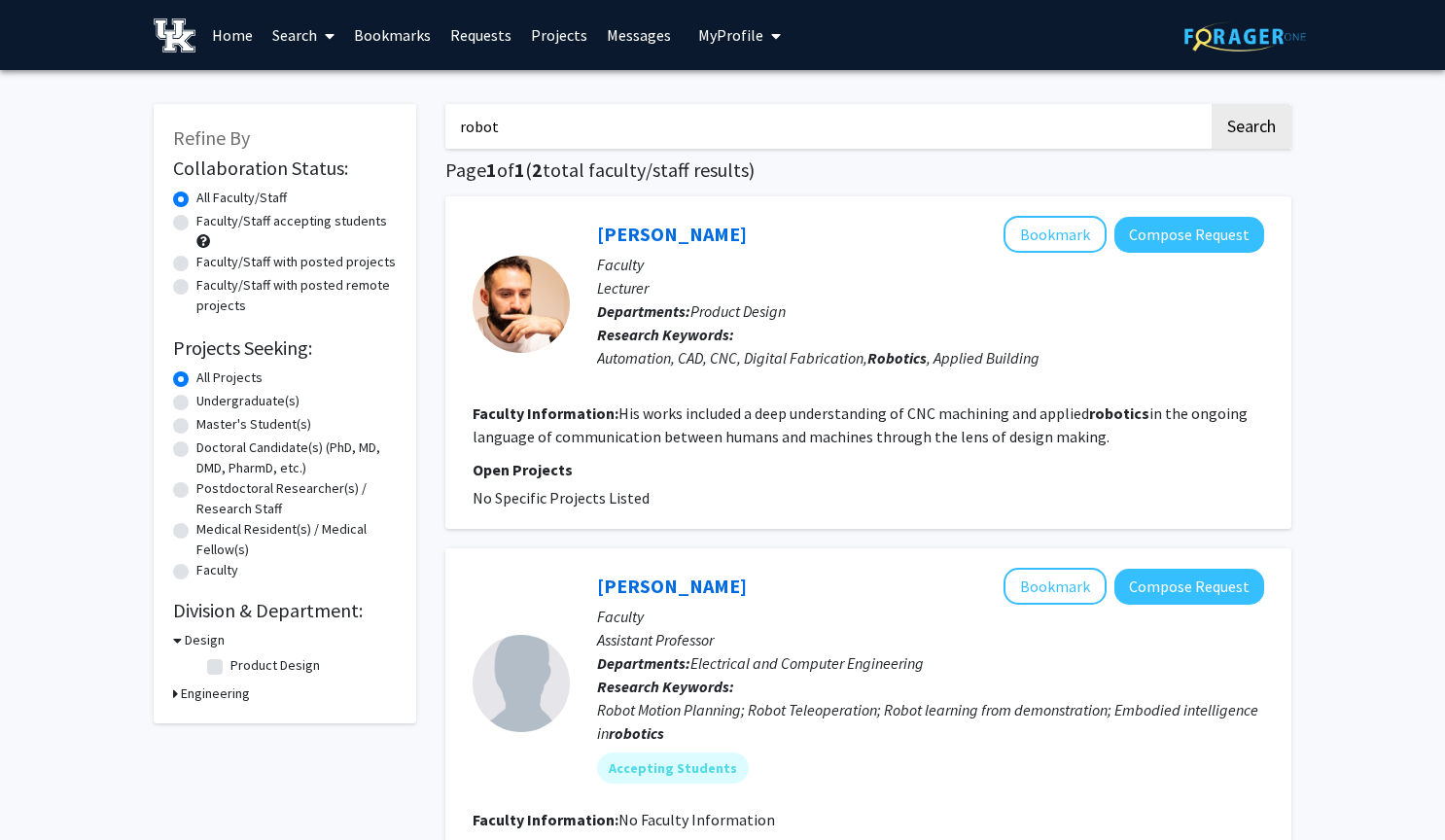
click at [1250, 129] on button "Search" at bounding box center [1251, 126] width 79 height 45
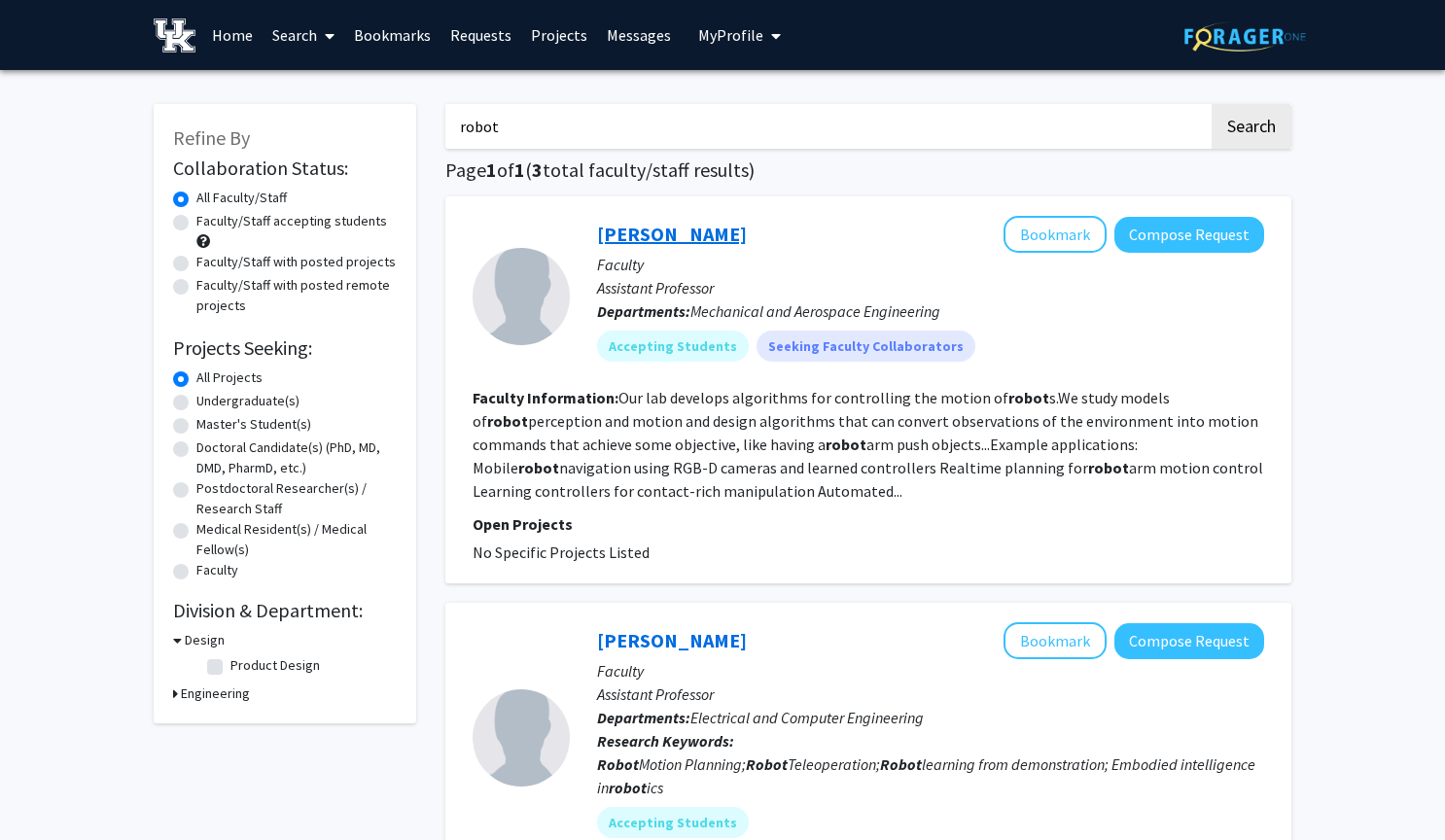
click at [680, 240] on link "Hasan Poonawala" at bounding box center [671, 233] width 150 height 24
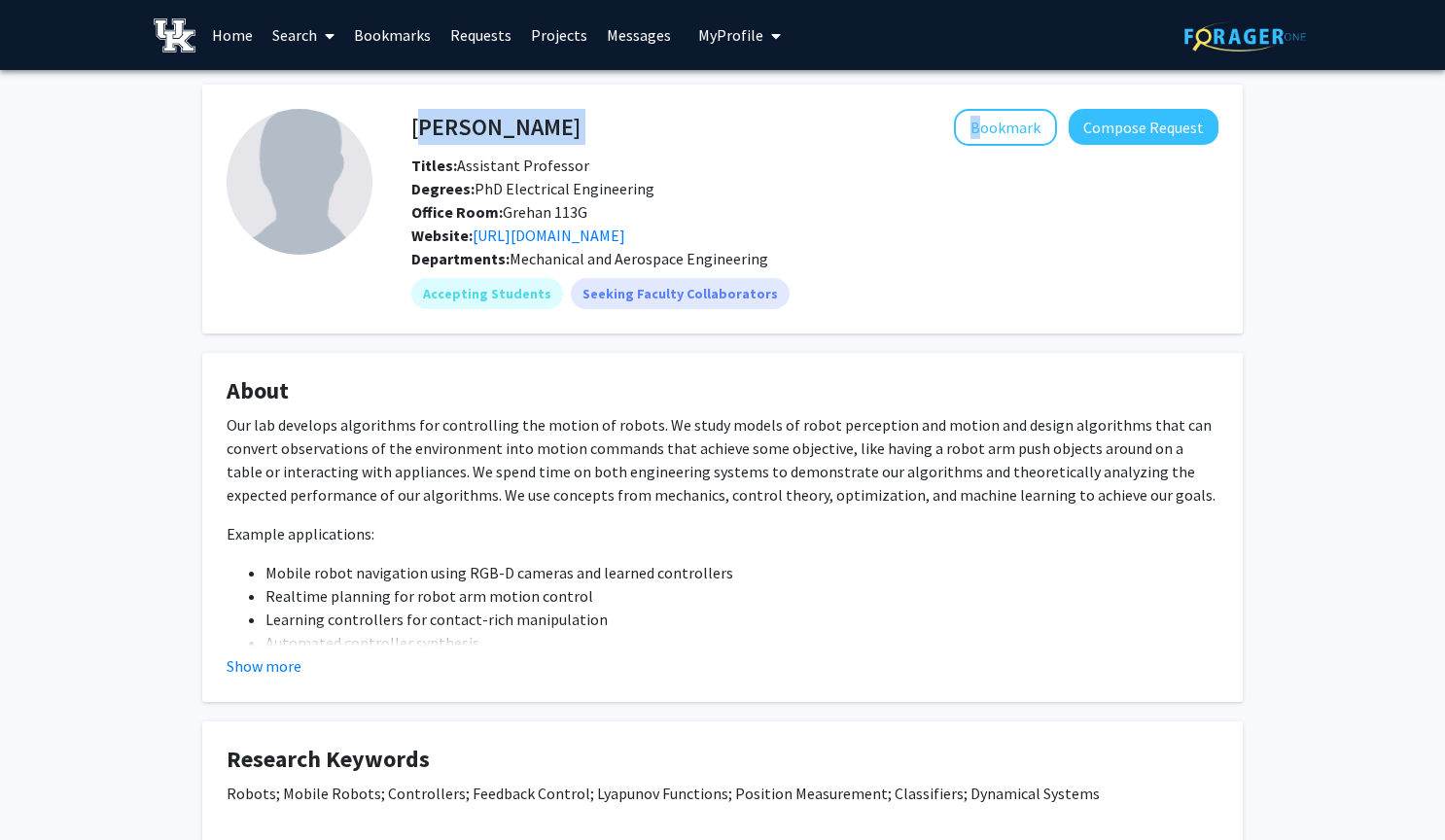
drag, startPoint x: 411, startPoint y: 131, endPoint x: 622, endPoint y: 123, distance: 211.2
click at [622, 122] on div "Hasan Poonawala Bookmark Compose Request" at bounding box center [814, 127] width 836 height 37
copy div "Hasan Poonawala"
